Goal: Find specific page/section: Find specific page/section

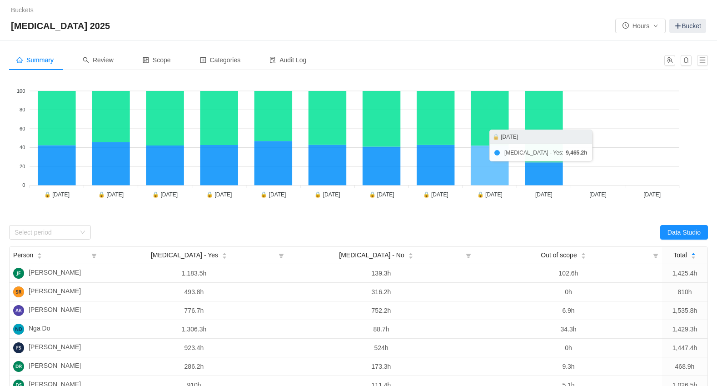
click at [493, 168] on icon at bounding box center [490, 165] width 38 height 40
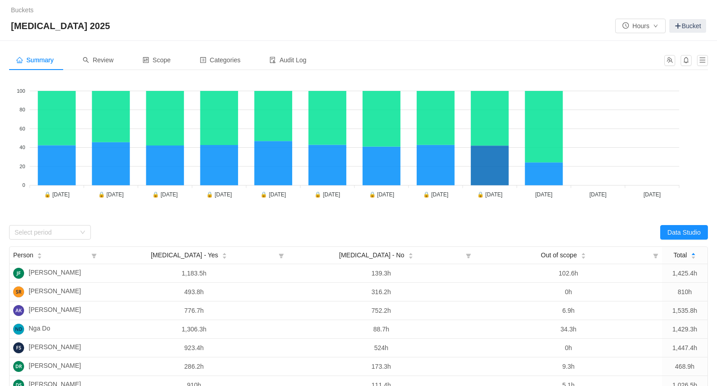
click at [549, 38] on div "Buckets / / CAPEX 2025 Hours Bucket" at bounding box center [358, 20] width 717 height 41
click at [167, 60] on span "Scope" at bounding box center [157, 59] width 28 height 7
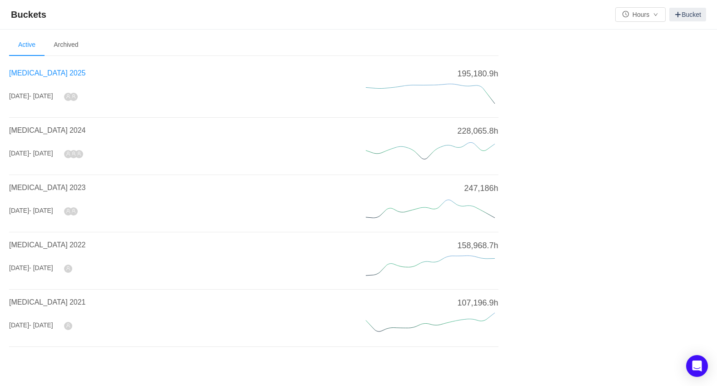
click at [37, 72] on span "[MEDICAL_DATA] 2025" at bounding box center [47, 73] width 76 height 8
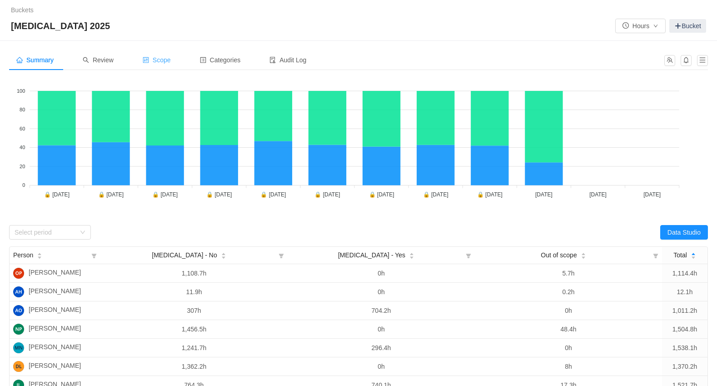
click at [170, 60] on span "Scope" at bounding box center [157, 59] width 28 height 7
